Goal: Task Accomplishment & Management: Complete application form

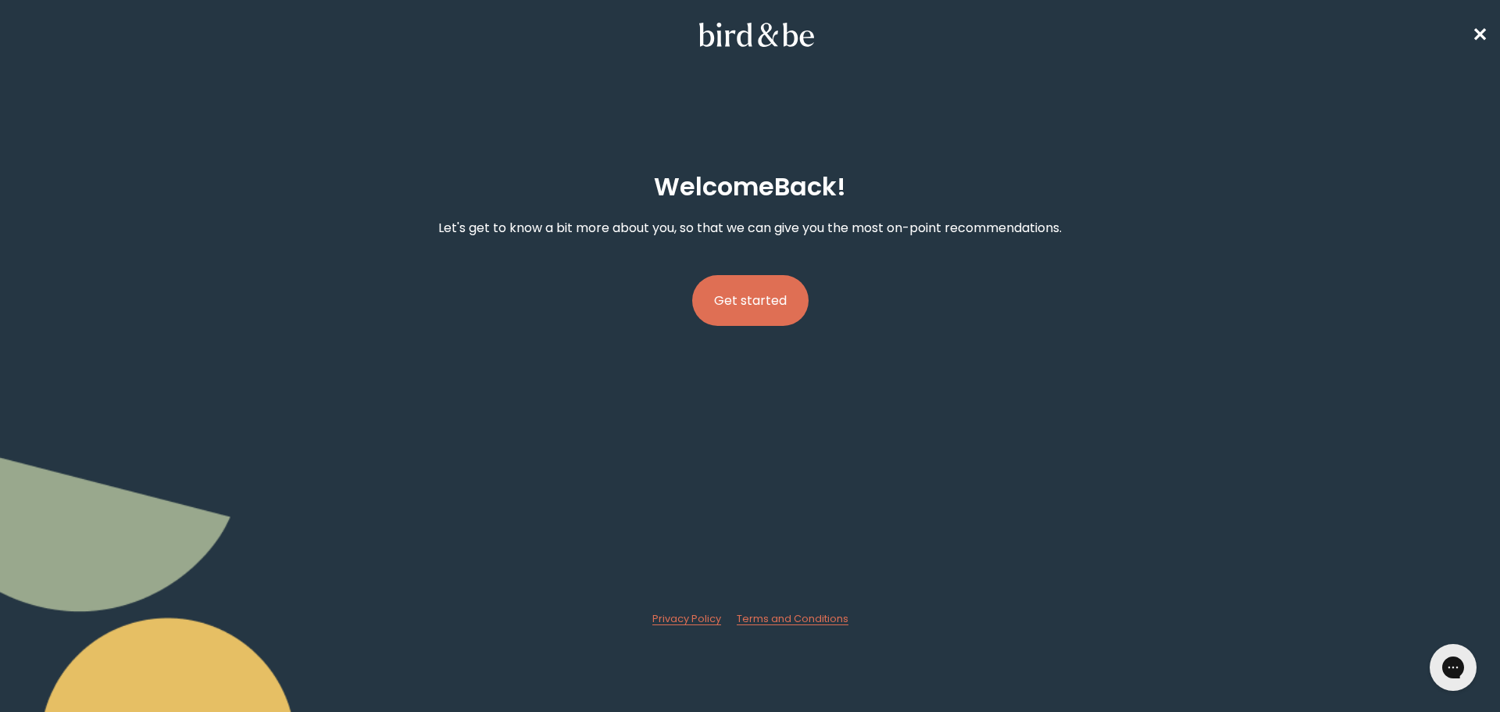
click at [748, 290] on button "Get started" at bounding box center [750, 300] width 116 height 51
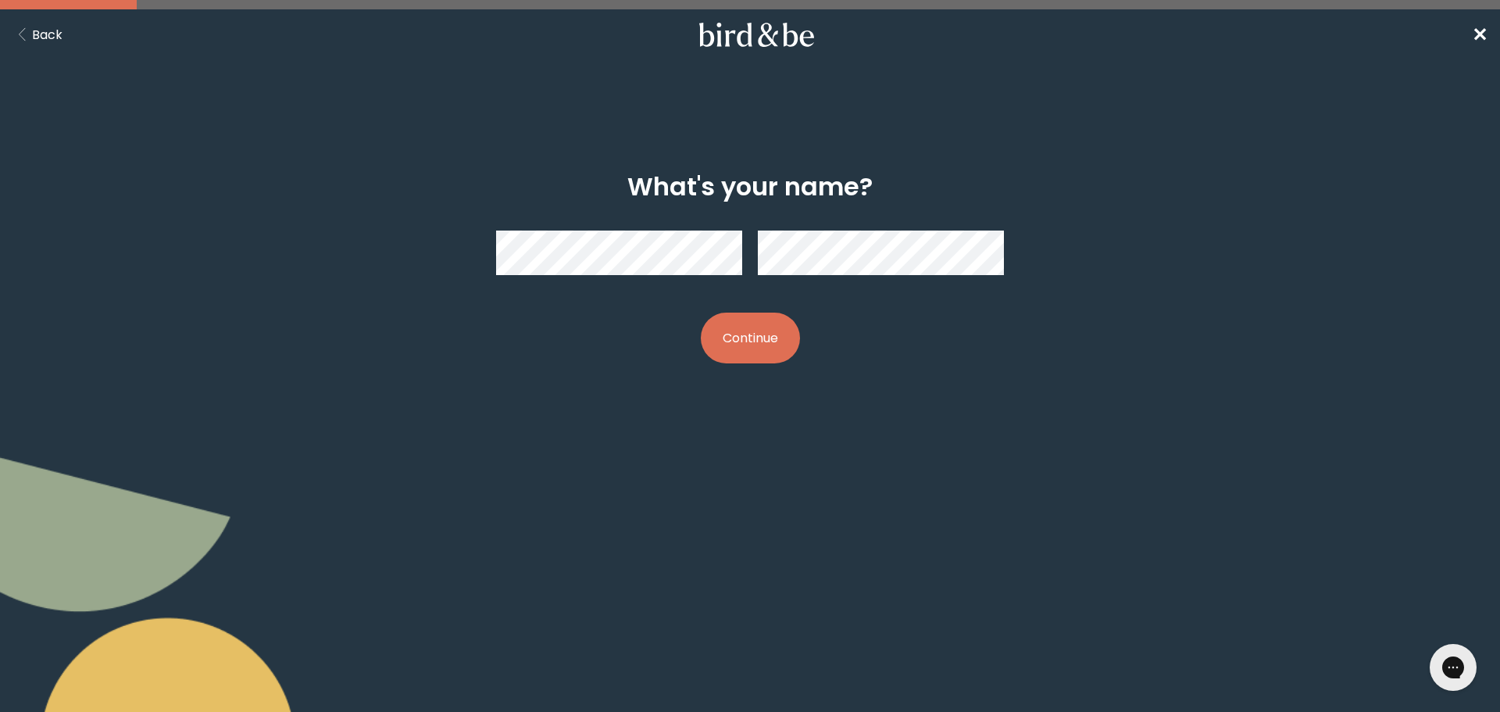
click at [743, 323] on button "Continue" at bounding box center [750, 338] width 99 height 51
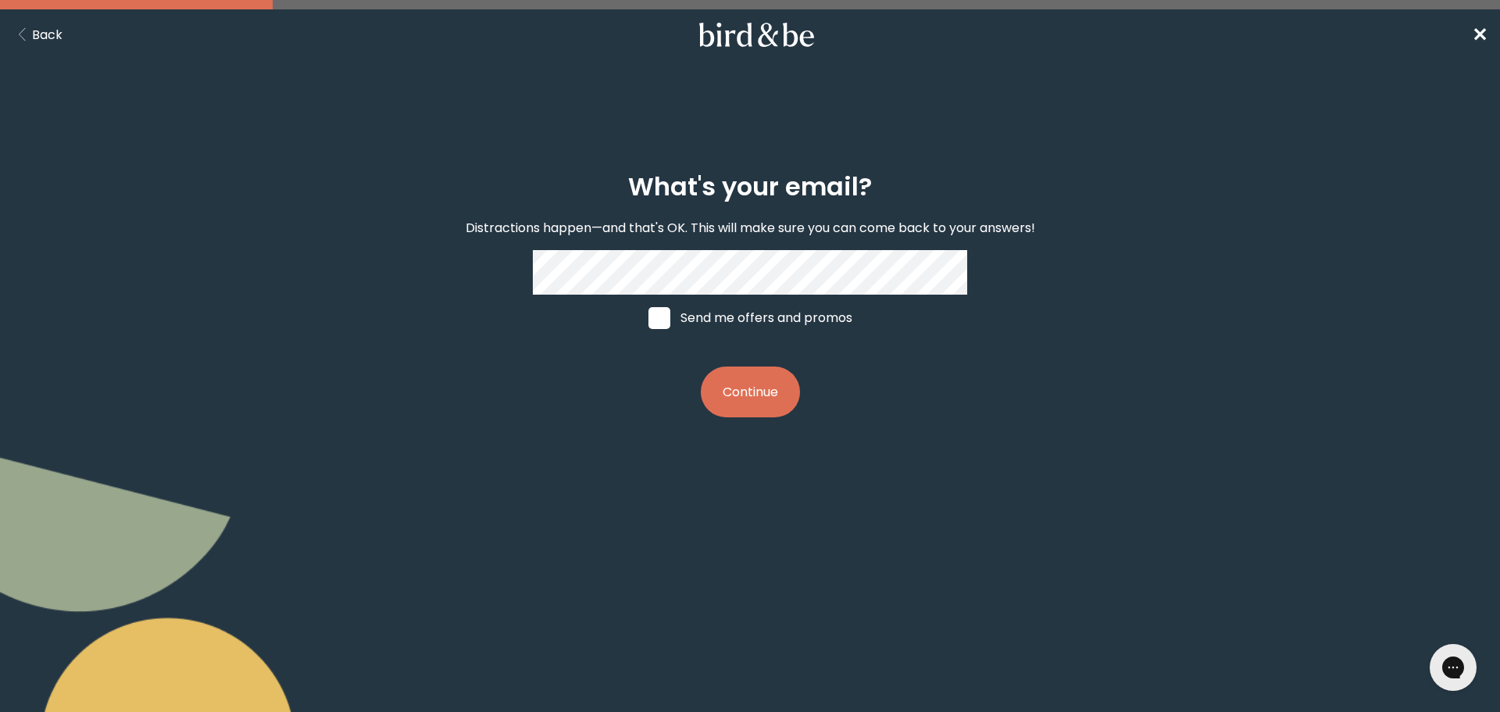
click at [742, 384] on button "Continue" at bounding box center [750, 391] width 99 height 51
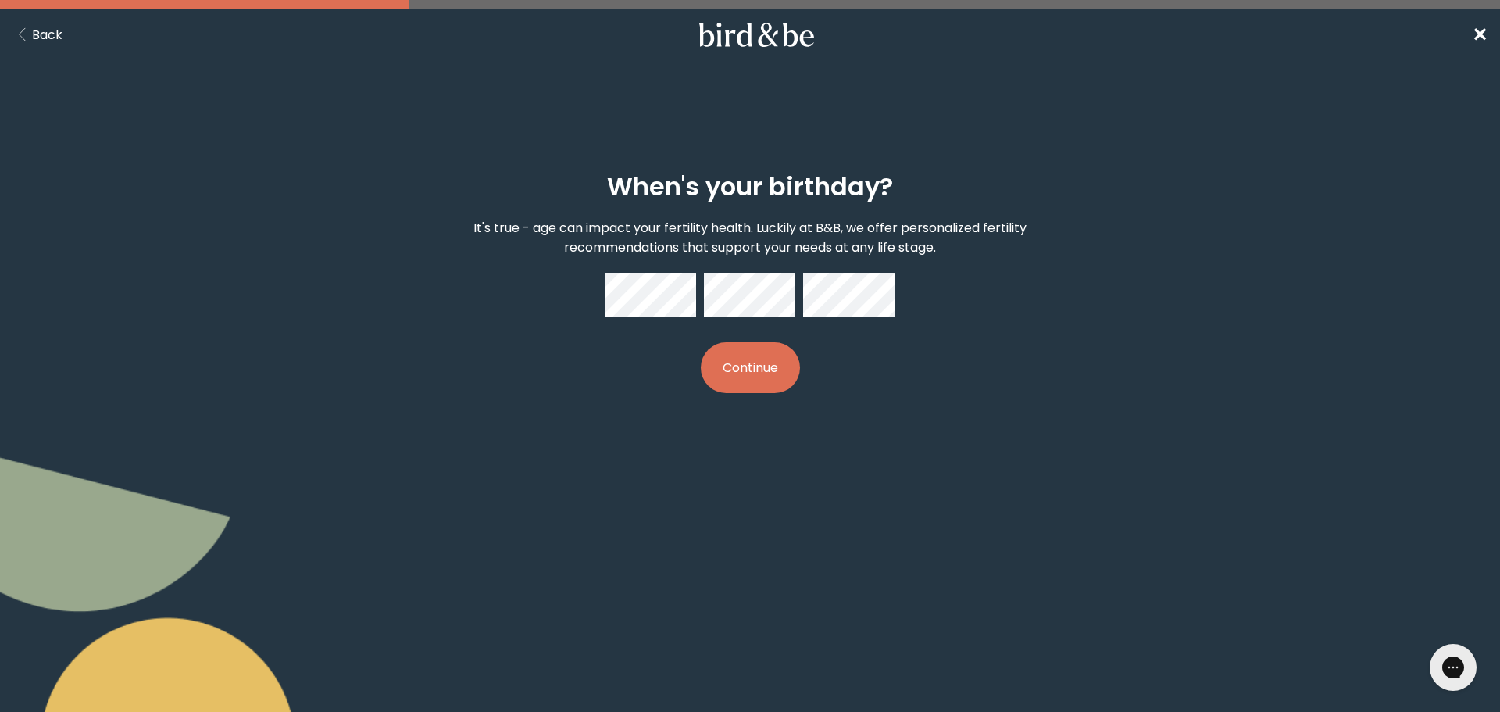
click at [745, 358] on button "Continue" at bounding box center [750, 367] width 99 height 51
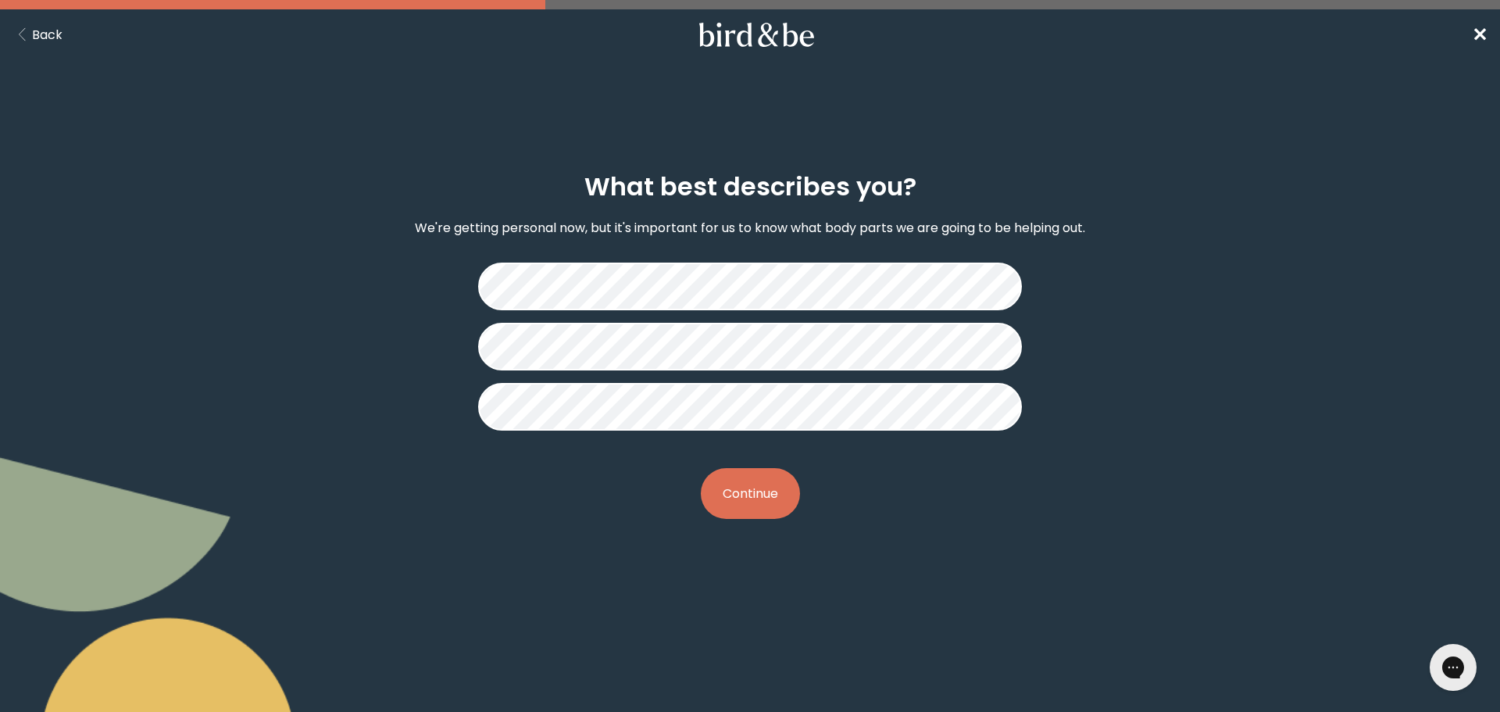
click at [732, 485] on button "Continue" at bounding box center [750, 493] width 99 height 51
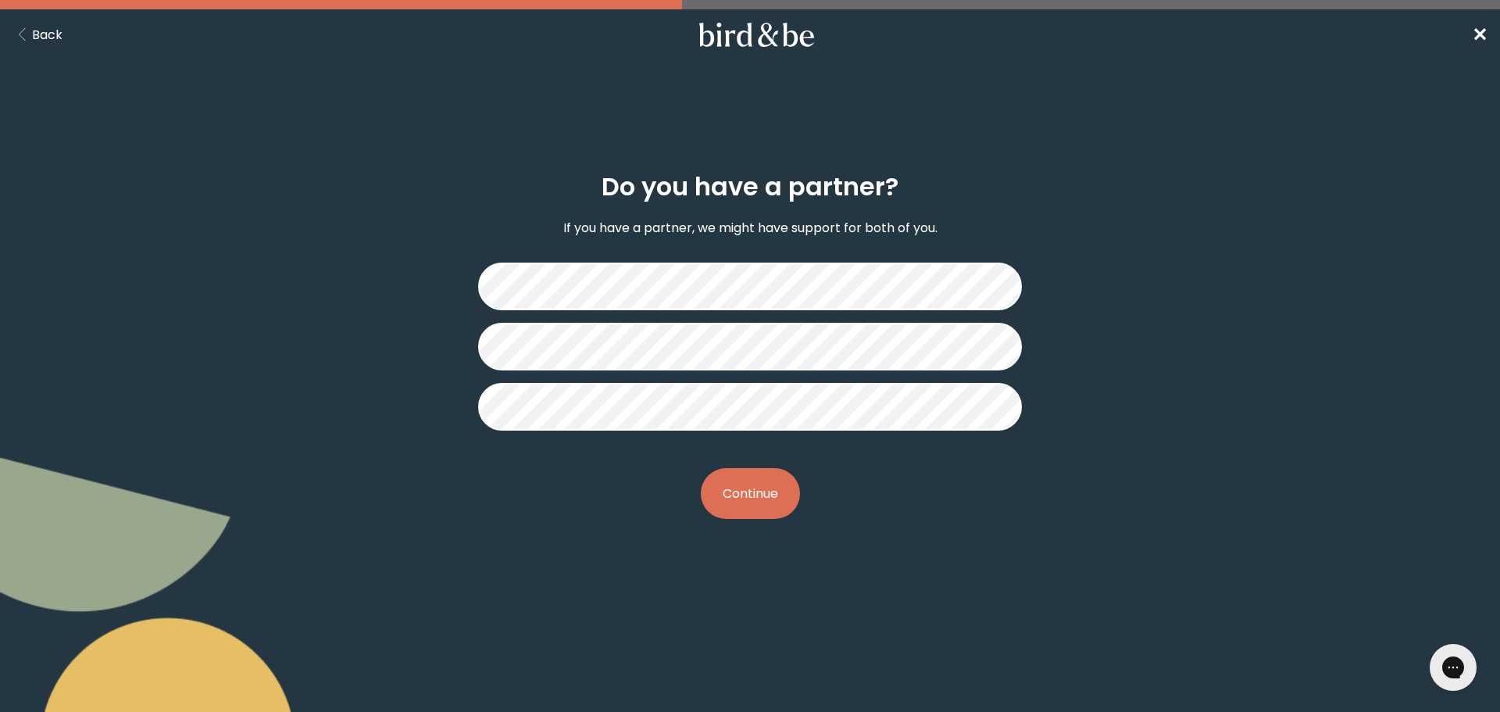
click at [736, 489] on button "Continue" at bounding box center [750, 493] width 99 height 51
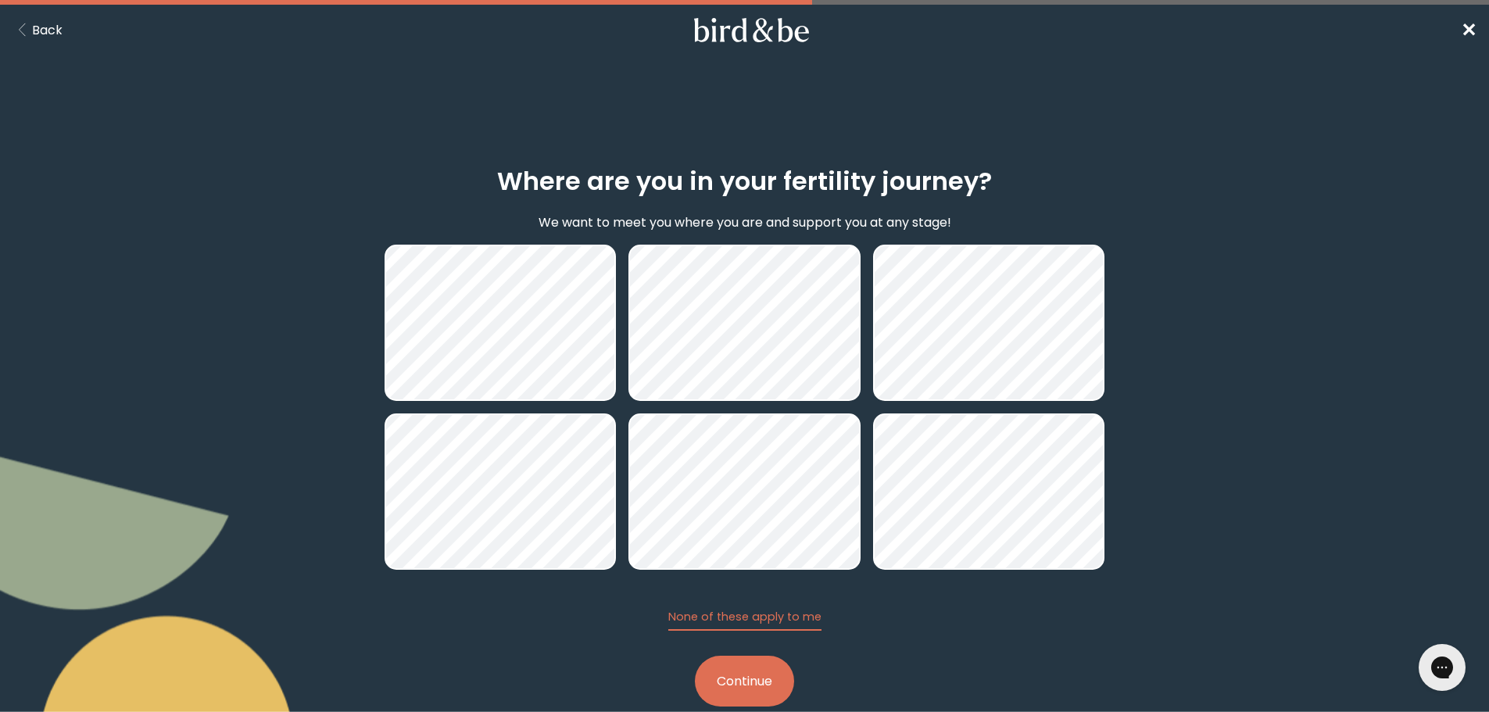
scroll to position [37, 0]
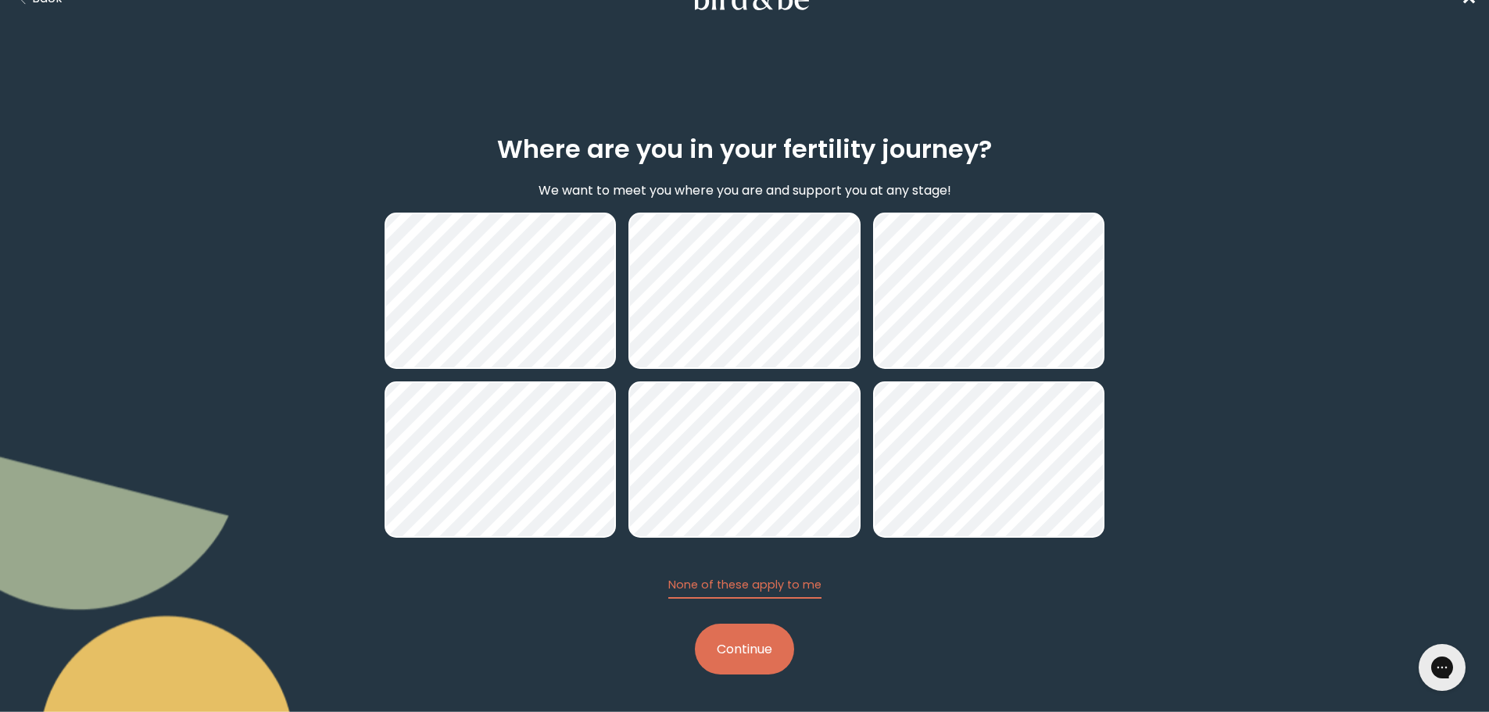
click at [743, 649] on button "Continue" at bounding box center [744, 649] width 99 height 51
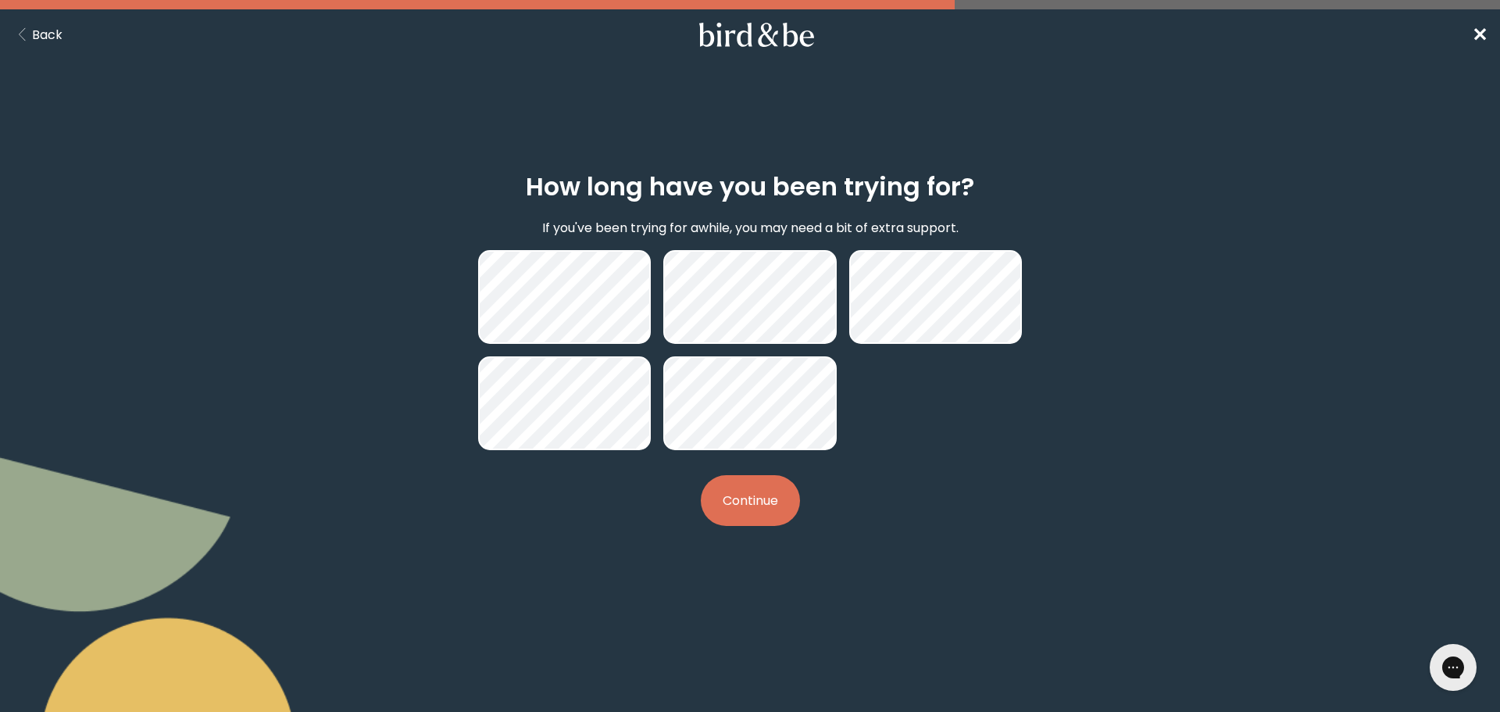
click at [766, 497] on button "Continue" at bounding box center [750, 500] width 99 height 51
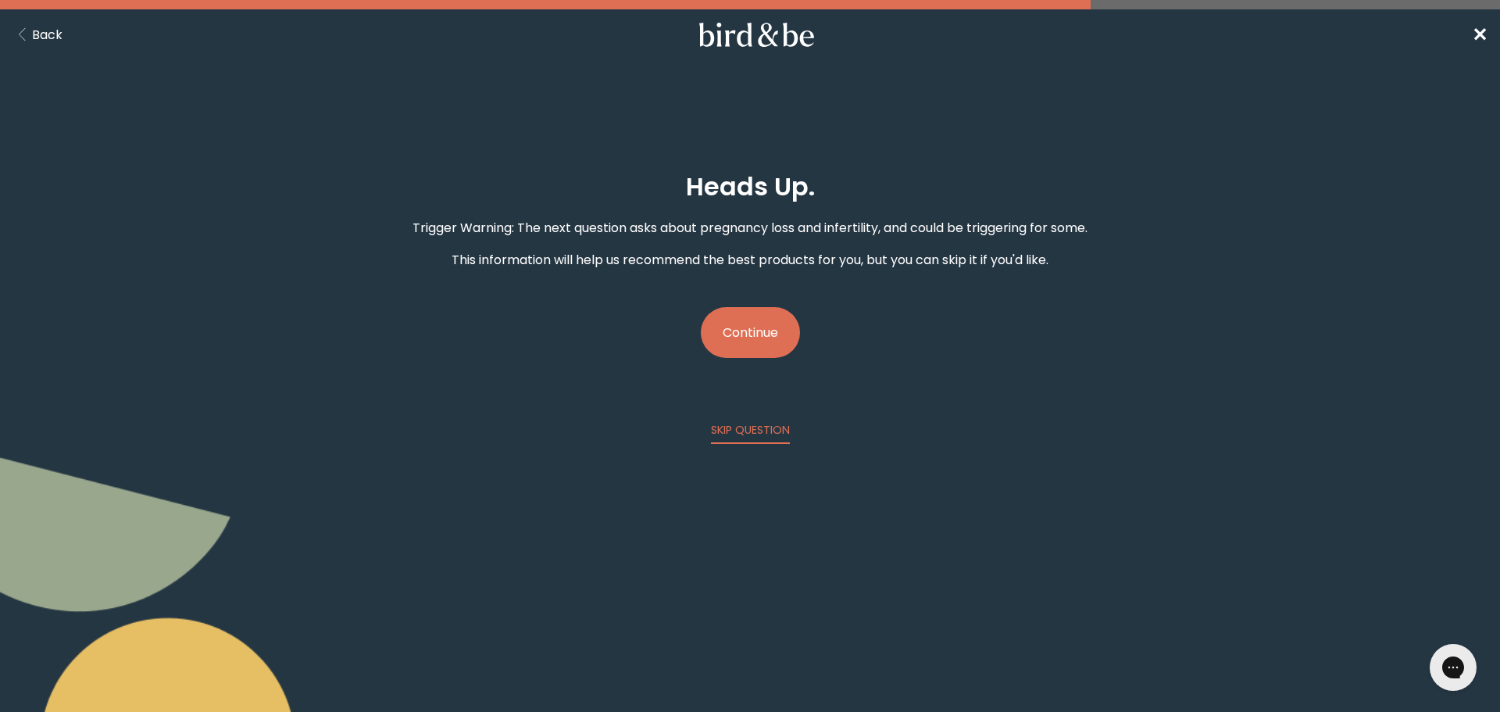
click at [736, 335] on button "Continue" at bounding box center [750, 332] width 99 height 51
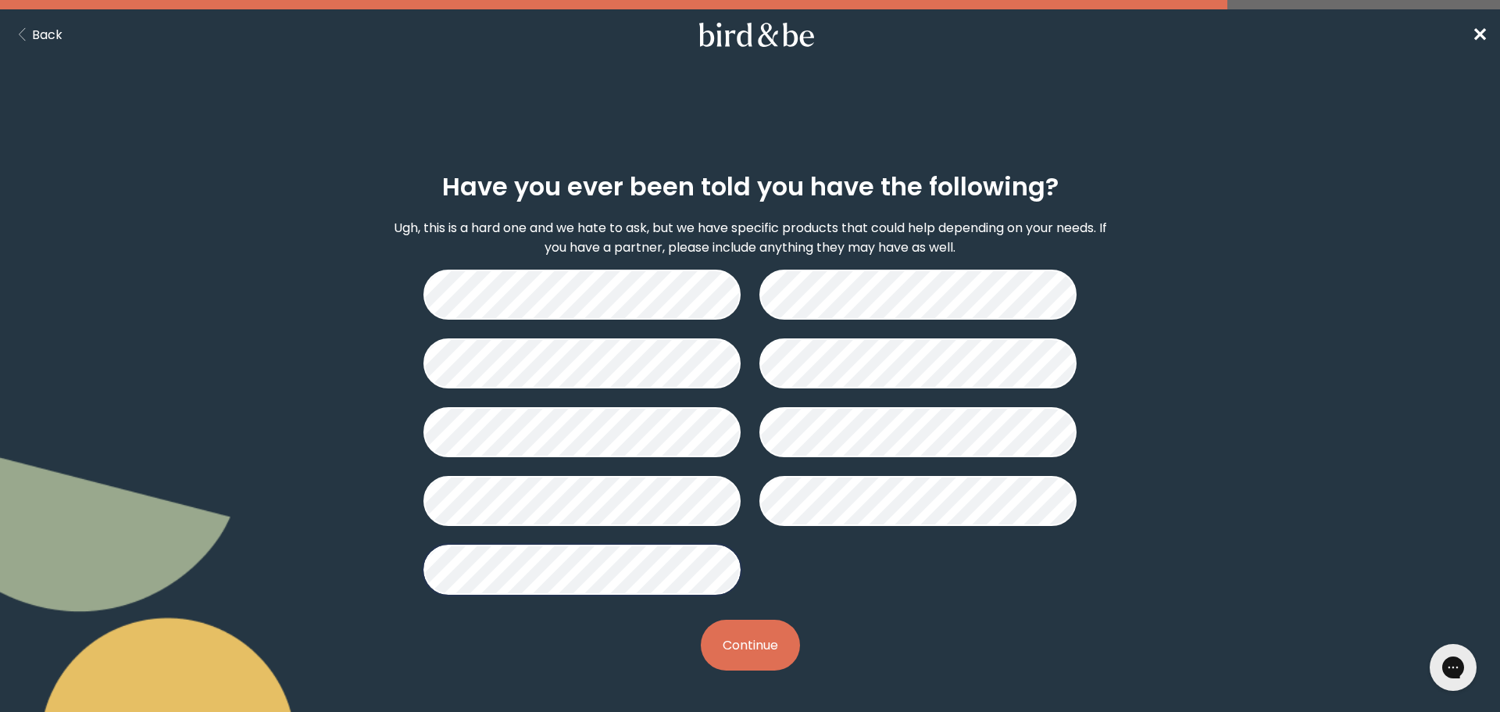
click at [760, 647] on button "Continue" at bounding box center [750, 645] width 99 height 51
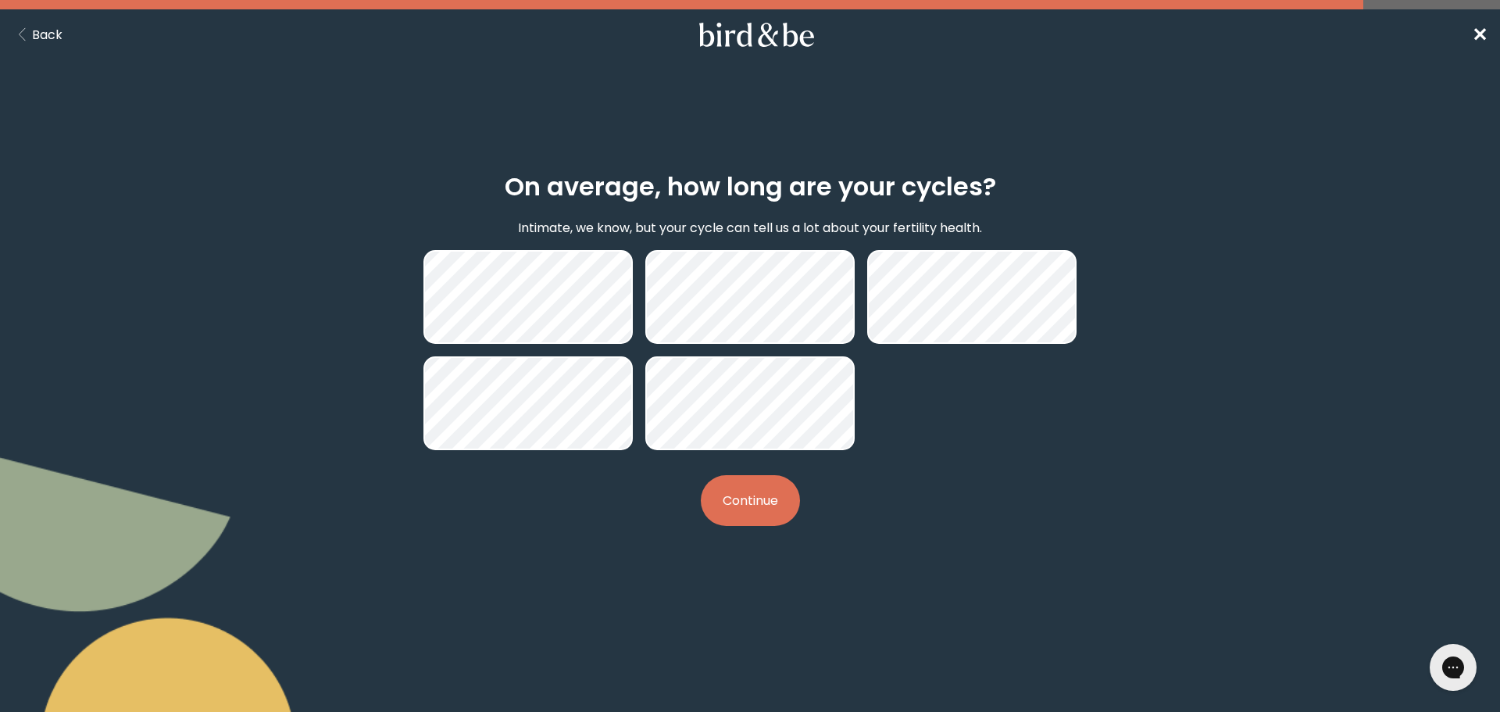
click at [773, 509] on button "Continue" at bounding box center [750, 500] width 99 height 51
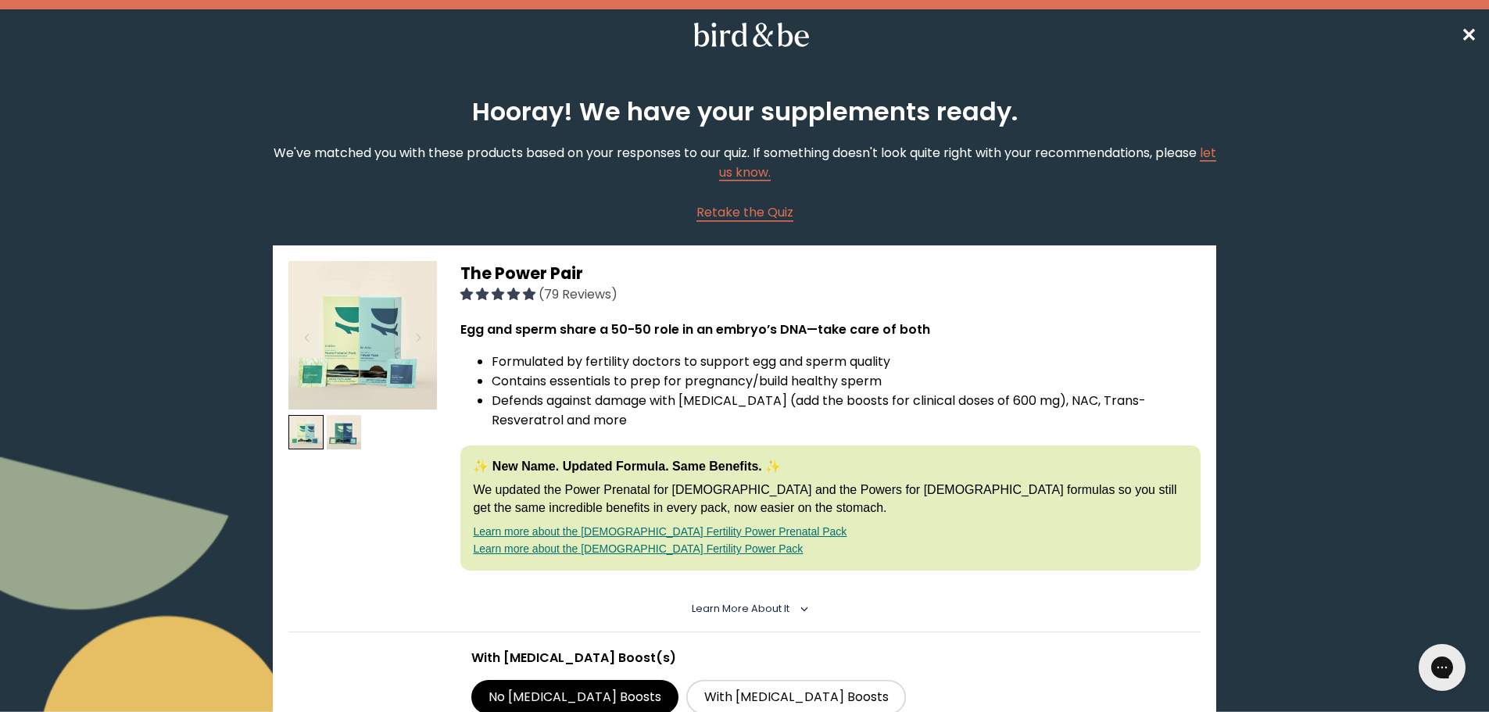
click at [1471, 32] on span "✕" at bounding box center [1468, 35] width 16 height 26
